Goal: Information Seeking & Learning: Learn about a topic

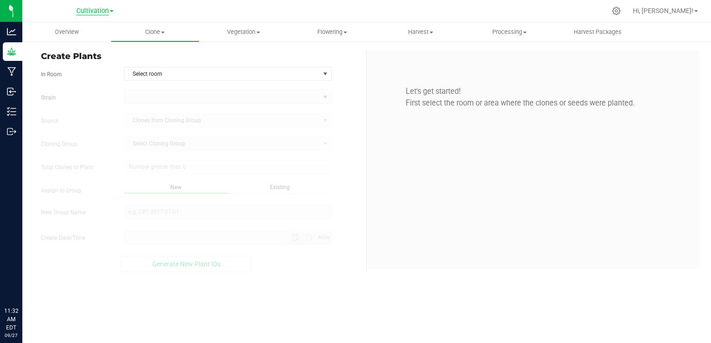
type input "[DATE] 11:32 AM"
click at [237, 34] on span "Vegetation" at bounding box center [243, 32] width 87 height 8
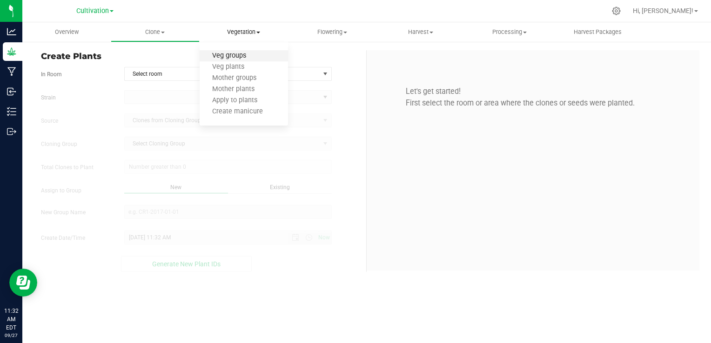
click at [248, 57] on span "Veg groups" at bounding box center [228, 56] width 59 height 8
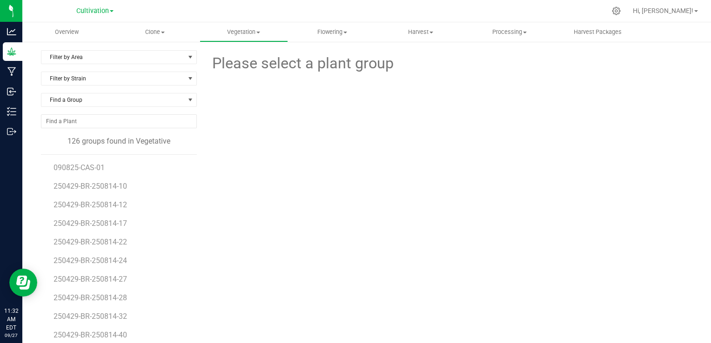
click at [137, 71] on div "Filter by Area Filter by Area All Field Greenhouse" at bounding box center [119, 60] width 156 height 21
click at [164, 53] on span "Filter by Area" at bounding box center [112, 57] width 143 height 13
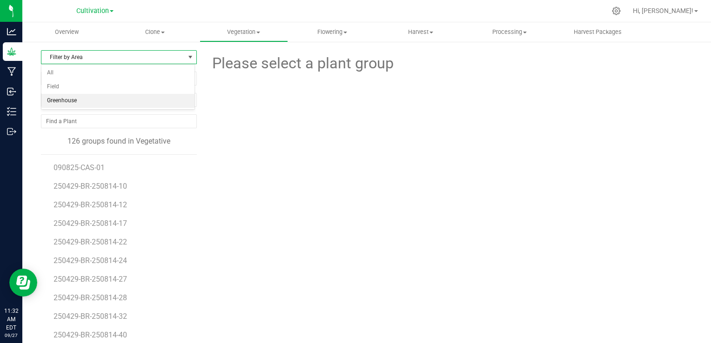
click at [96, 97] on li "Greenhouse" at bounding box center [117, 101] width 153 height 14
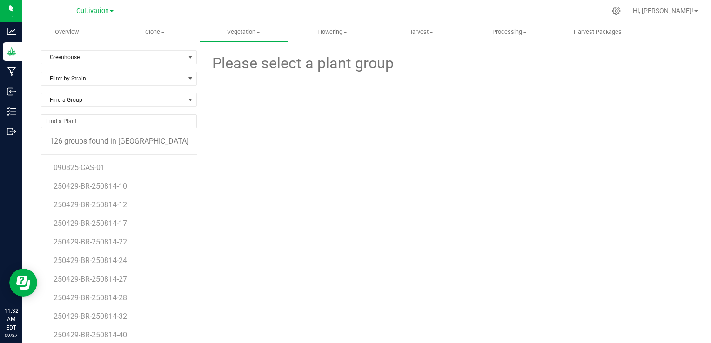
click at [121, 85] on div "Filter by Strain" at bounding box center [119, 82] width 156 height 21
click at [134, 80] on span "Filter by Strain" at bounding box center [112, 78] width 143 height 13
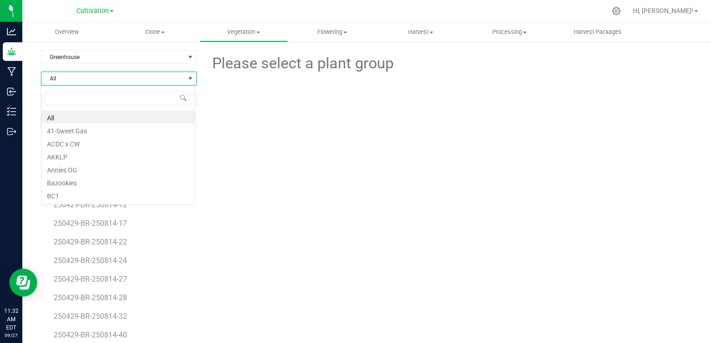
scroll to position [13, 154]
type input "ch"
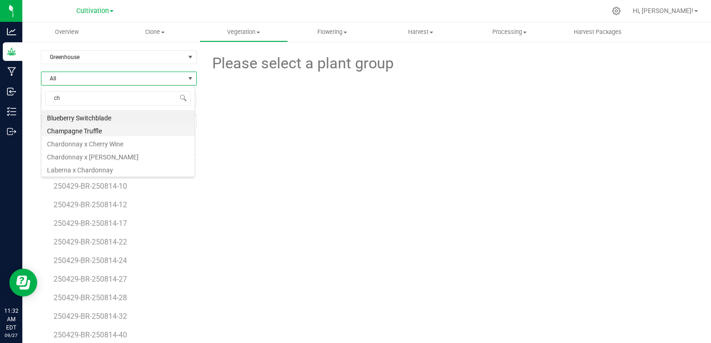
click at [102, 129] on li "Champagne Truffle" at bounding box center [117, 129] width 153 height 13
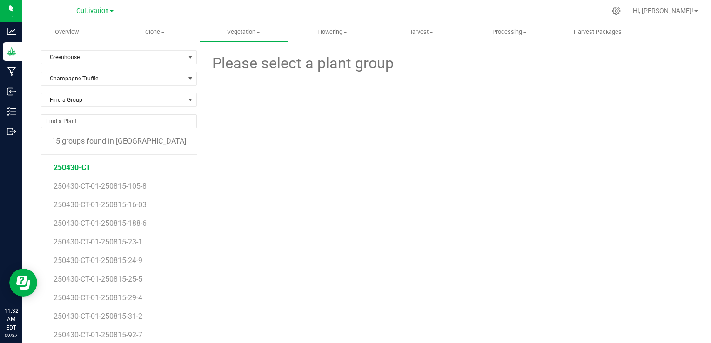
click at [84, 169] on span "250430-CT" at bounding box center [71, 167] width 37 height 9
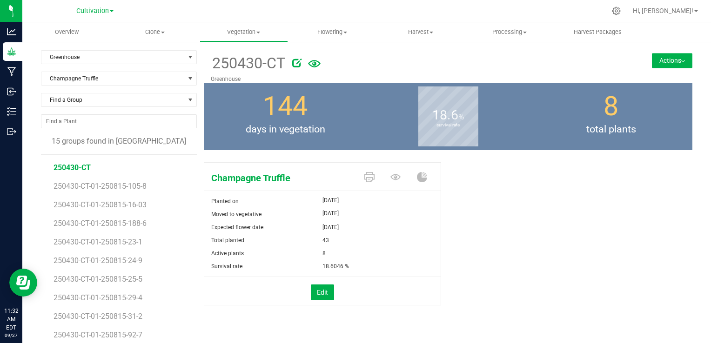
click at [652, 70] on div "250430-CT [GEOGRAPHIC_DATA] Actions Move group Split group" at bounding box center [448, 66] width 488 height 33
click at [664, 63] on button "Actions" at bounding box center [672, 60] width 40 height 15
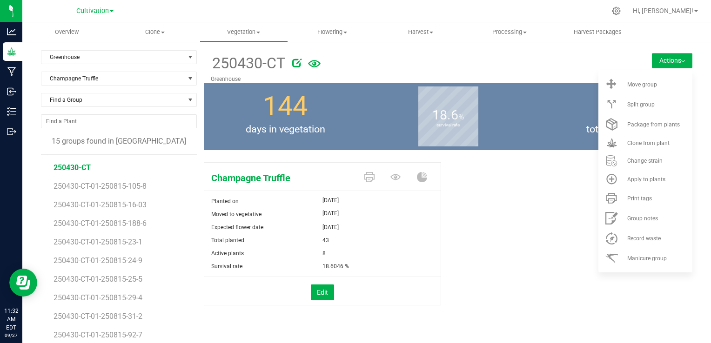
click at [500, 227] on div "Champagne Truffle Planted on [DATE] Moved to vegetative [DATE] Expected flower …" at bounding box center [448, 244] width 488 height 170
click at [499, 227] on div "Champagne Truffle Planted on [DATE] Moved to vegetative [DATE] Expected flower …" at bounding box center [448, 244] width 488 height 170
click at [480, 207] on div "Champagne Truffle Planted on [DATE] Moved to vegetative [DATE] Expected flower …" at bounding box center [448, 244] width 488 height 170
click at [248, 27] on uib-tab-heading "Vegetation Veg groups Veg plants Mother groups Mother plants Apply to plants Cr…" at bounding box center [243, 32] width 87 height 19
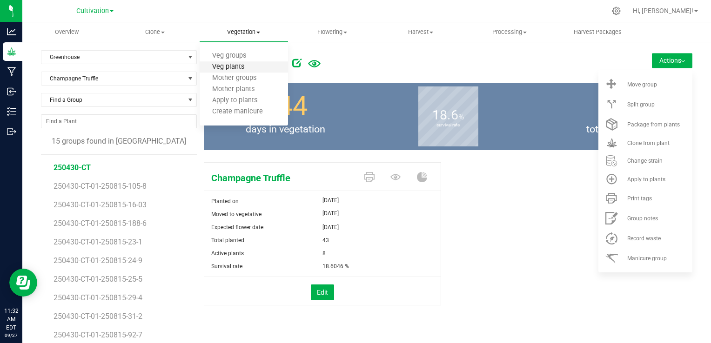
click at [239, 66] on span "Veg plants" at bounding box center [227, 67] width 57 height 8
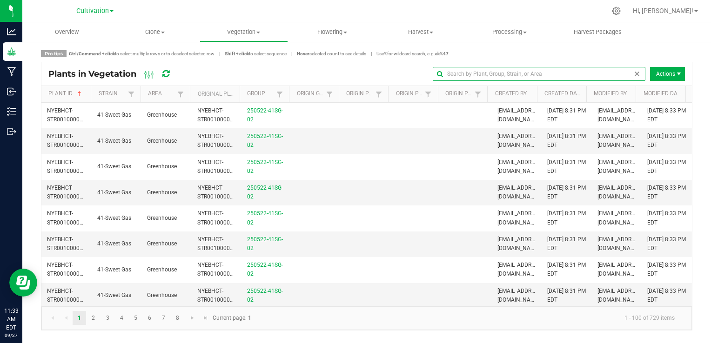
click at [621, 70] on input "text" at bounding box center [538, 74] width 213 height 14
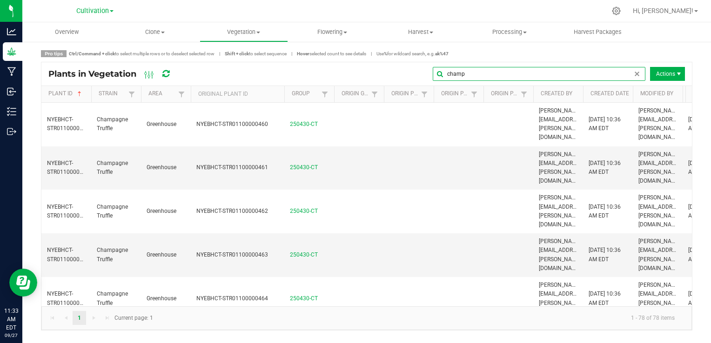
click at [280, 96] on th "Original Plant ID" at bounding box center [237, 94] width 93 height 17
type input "champ"
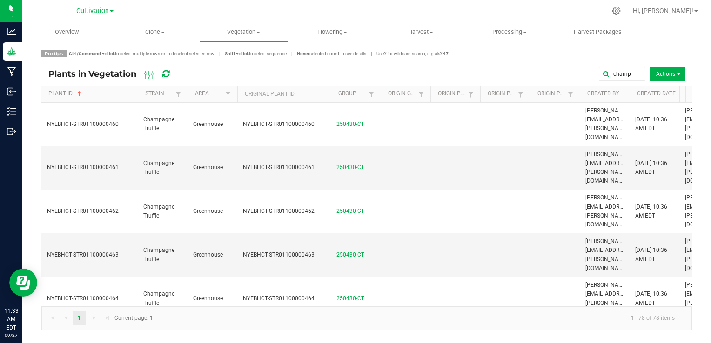
click at [137, 100] on span at bounding box center [136, 167] width 3 height 162
click at [258, 37] on uib-tab-heading "Vegetation Veg groups Veg plants Mother groups Mother plants Apply to plants Cr…" at bounding box center [243, 32] width 87 height 19
click at [315, 11] on div at bounding box center [385, 11] width 439 height 18
click at [101, 339] on span "NYEBHCT-STR01100000490" at bounding box center [83, 342] width 72 height 7
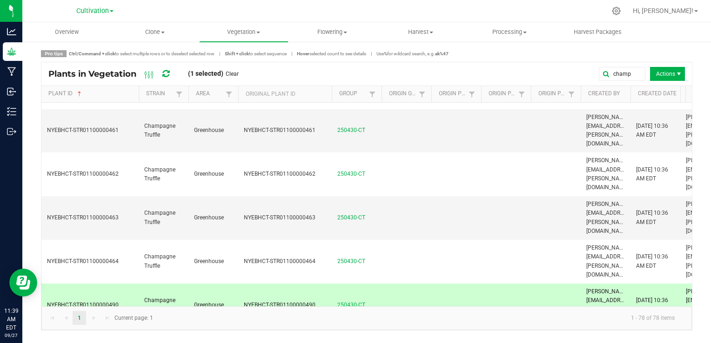
scroll to position [56, 0]
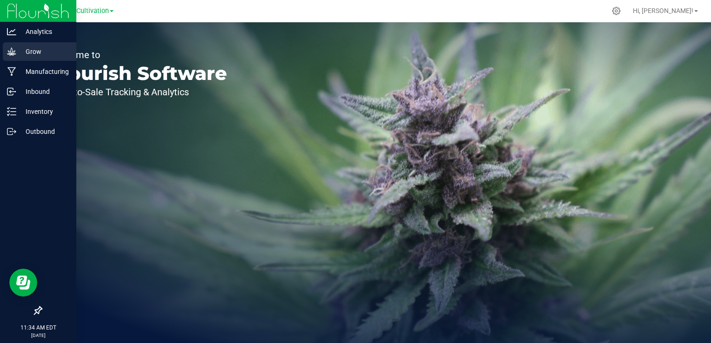
click at [42, 51] on p "Grow" at bounding box center [44, 51] width 56 height 11
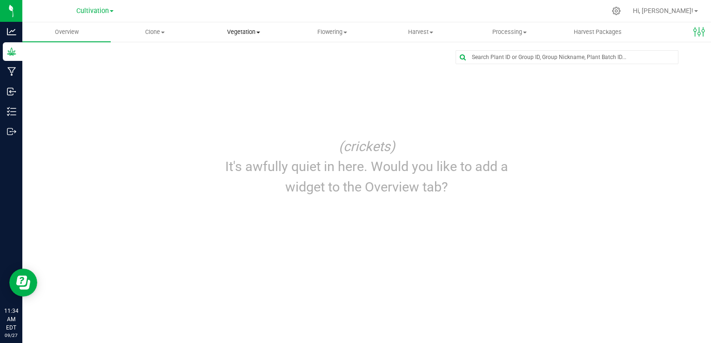
click at [236, 31] on span "Vegetation" at bounding box center [243, 32] width 87 height 8
click at [231, 55] on span "Veg groups" at bounding box center [228, 56] width 59 height 8
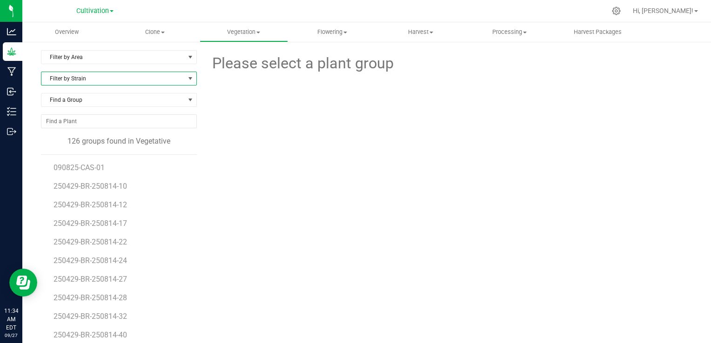
click at [101, 79] on span "Filter by Strain" at bounding box center [112, 78] width 143 height 13
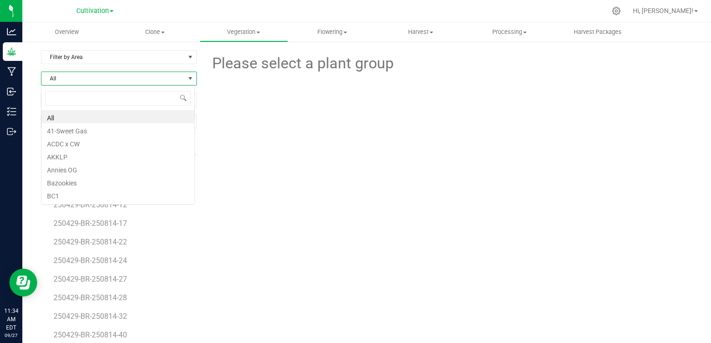
scroll to position [13, 154]
type input "ch"
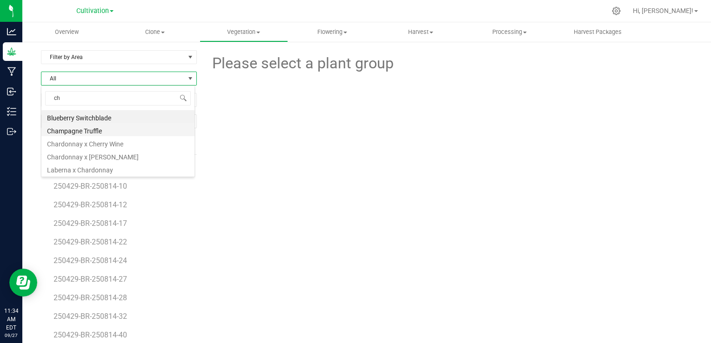
click at [110, 127] on li "Champagne Truffle" at bounding box center [117, 129] width 153 height 13
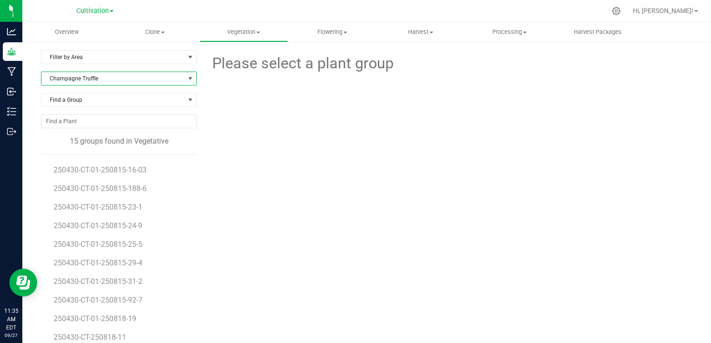
scroll to position [33, 0]
click at [267, 192] on div "Please select a plant group" at bounding box center [448, 219] width 488 height 338
